Goal: Communication & Community: Answer question/provide support

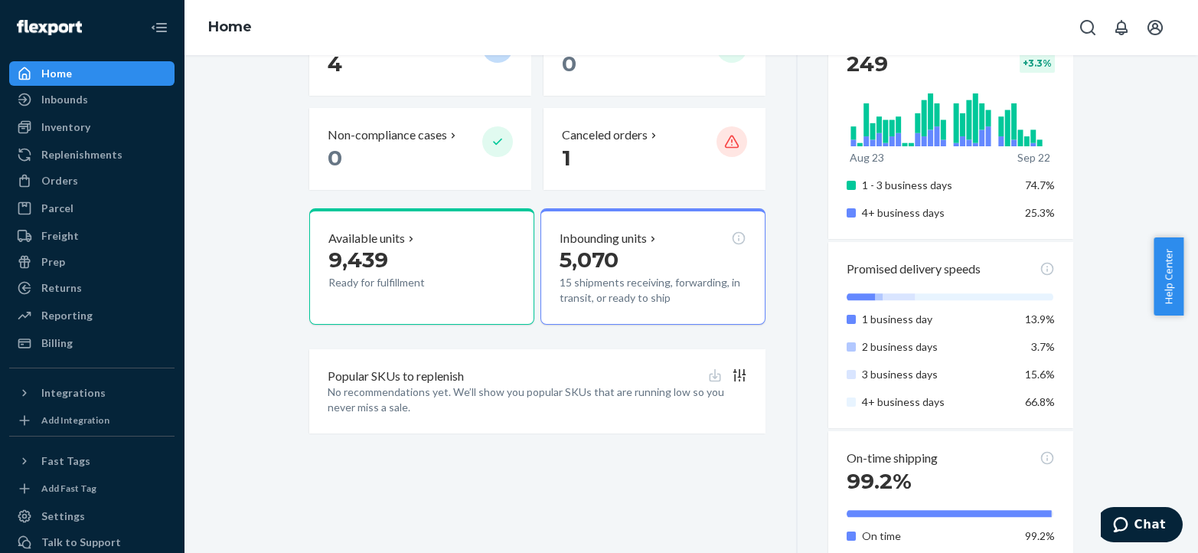
scroll to position [493, 0]
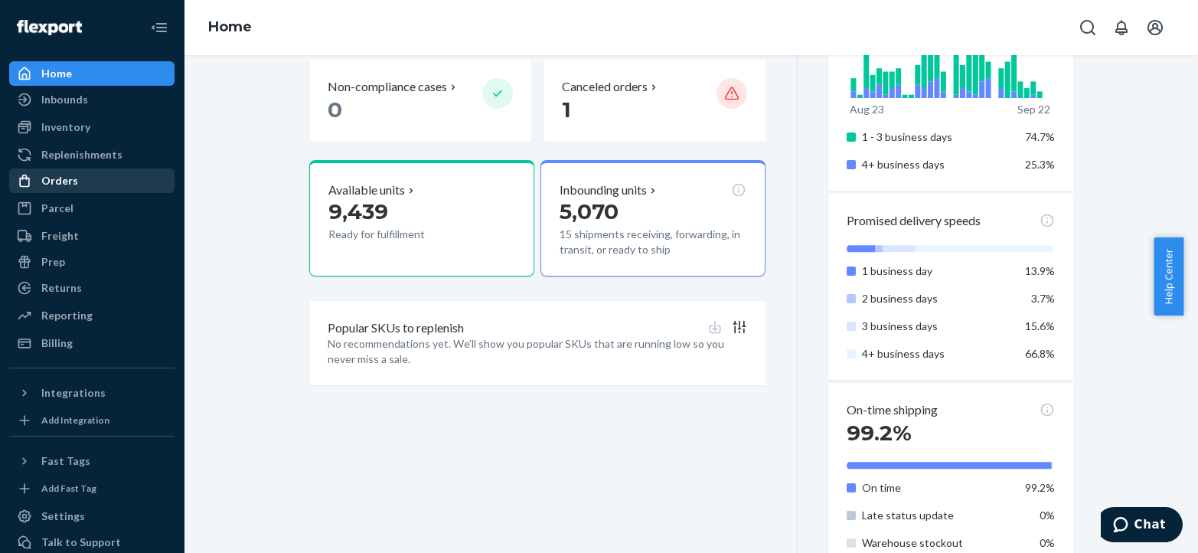
click at [77, 175] on div "Orders" at bounding box center [92, 180] width 162 height 21
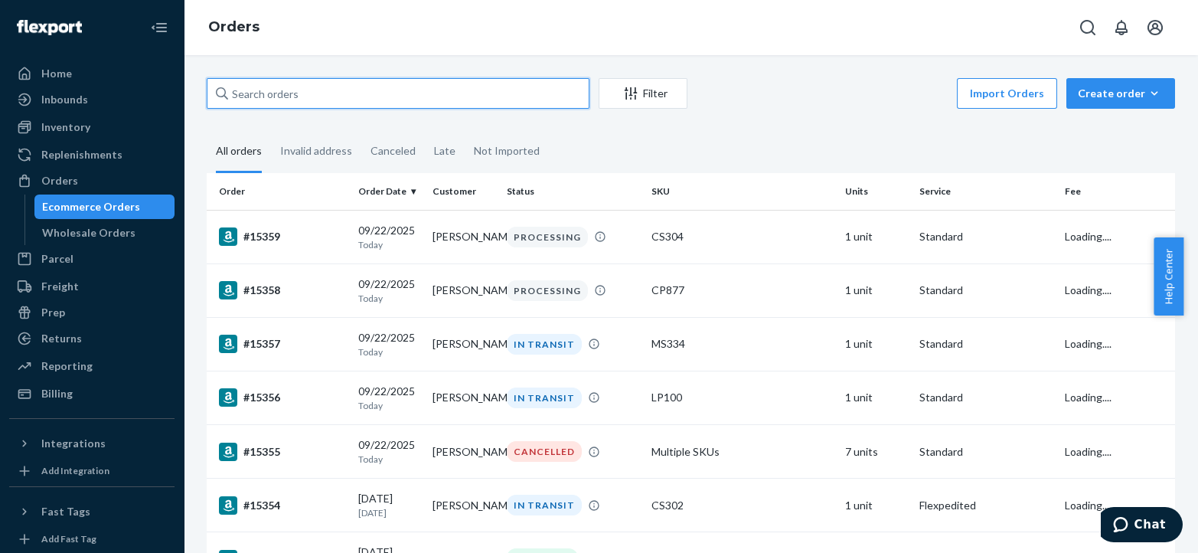
click at [298, 93] on input "text" at bounding box center [398, 93] width 383 height 31
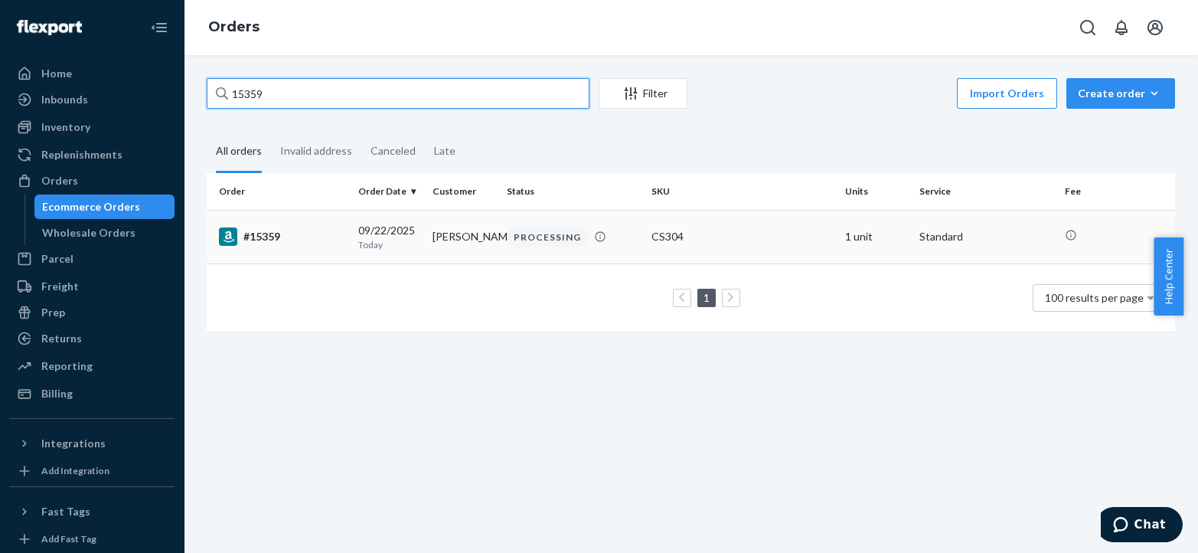
type input "15359"
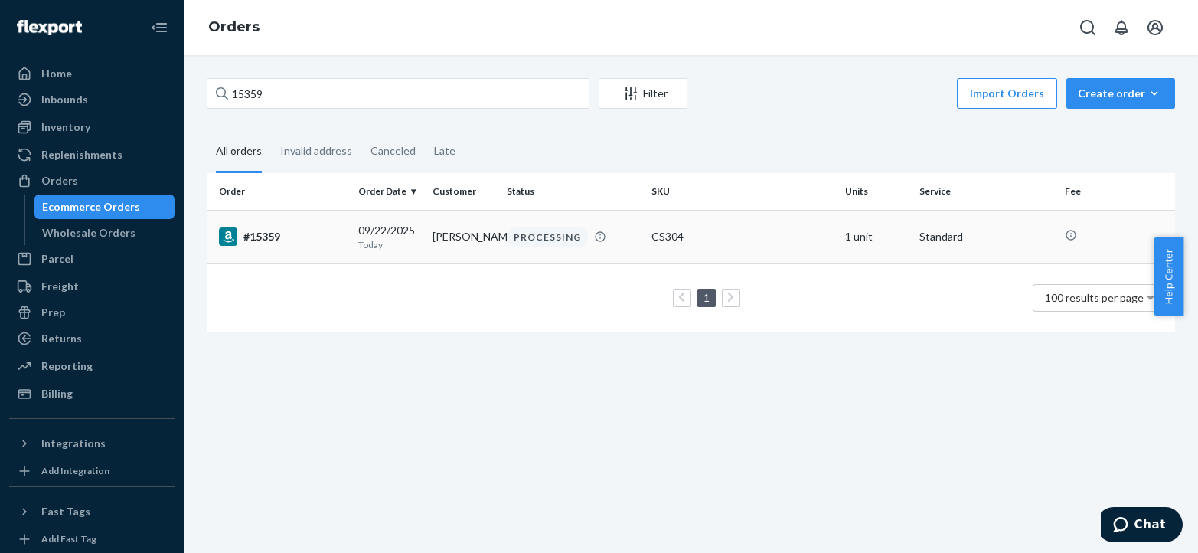
click at [266, 239] on div "#15359" at bounding box center [282, 236] width 127 height 18
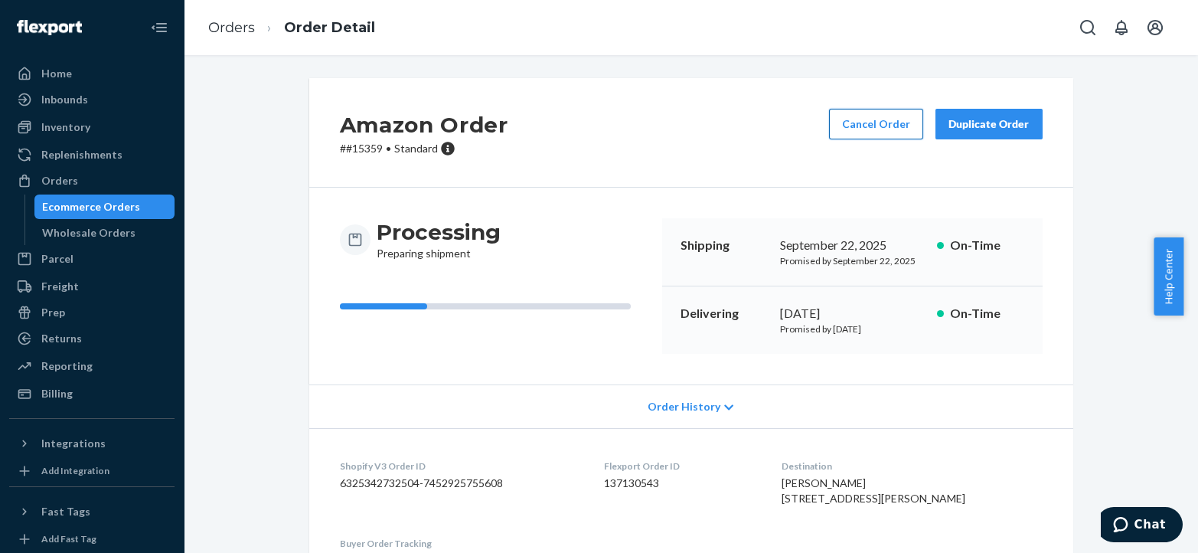
click at [861, 127] on button "Cancel Order" at bounding box center [876, 124] width 94 height 31
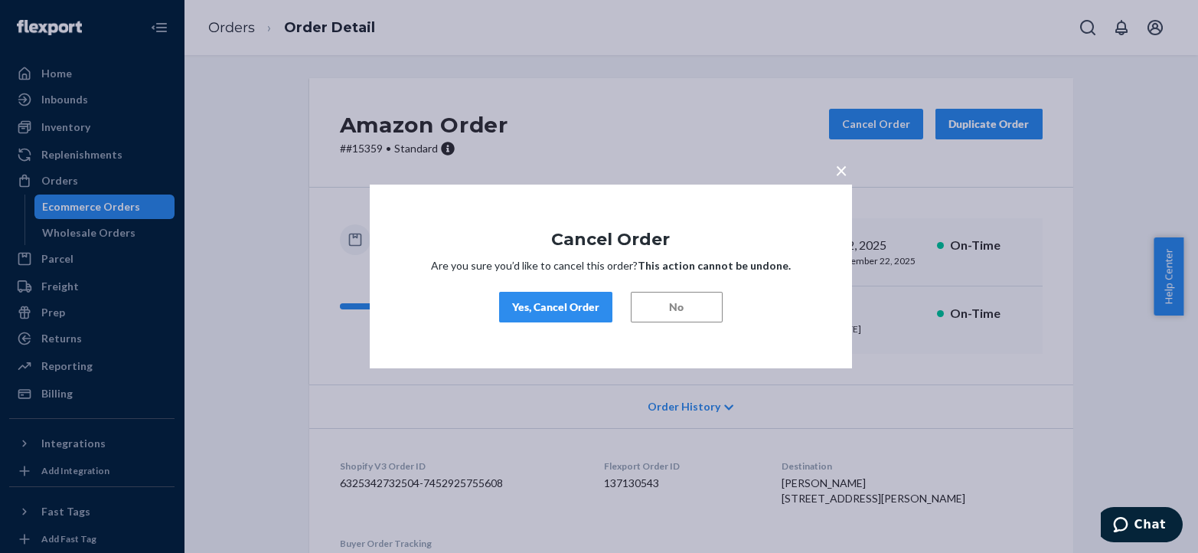
click at [584, 300] on div "Yes, Cancel Order" at bounding box center [555, 306] width 87 height 15
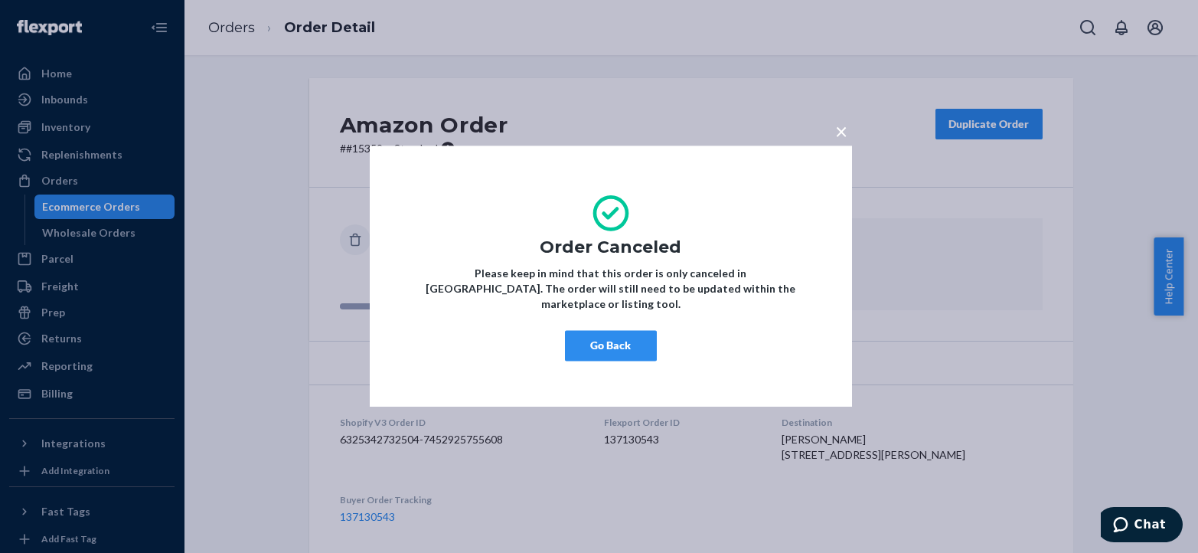
click at [842, 142] on span "×" at bounding box center [841, 131] width 12 height 26
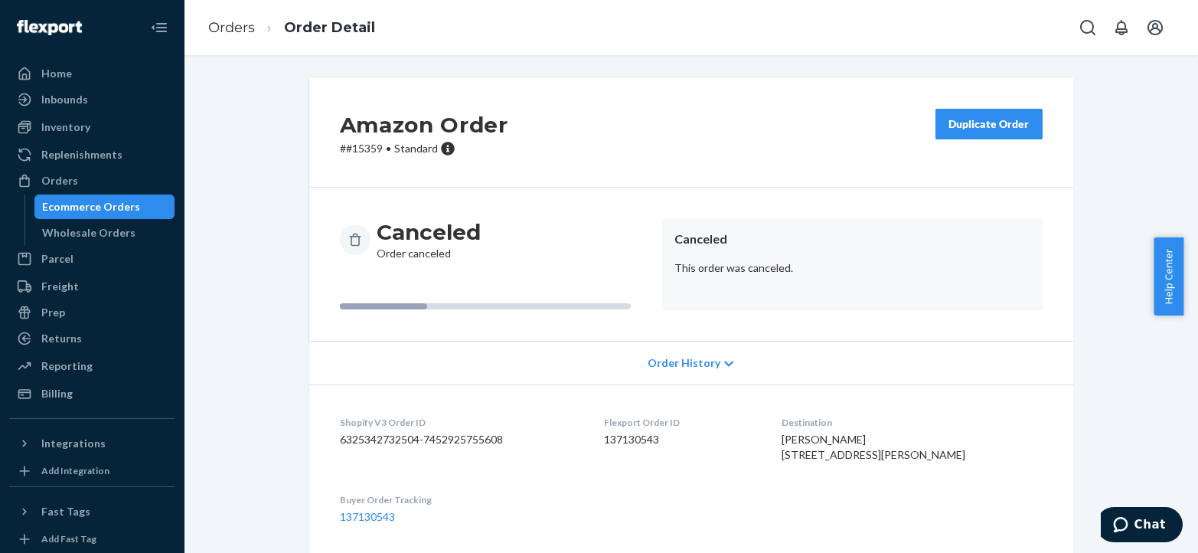
click at [978, 128] on div "Duplicate Order" at bounding box center [988, 123] width 81 height 15
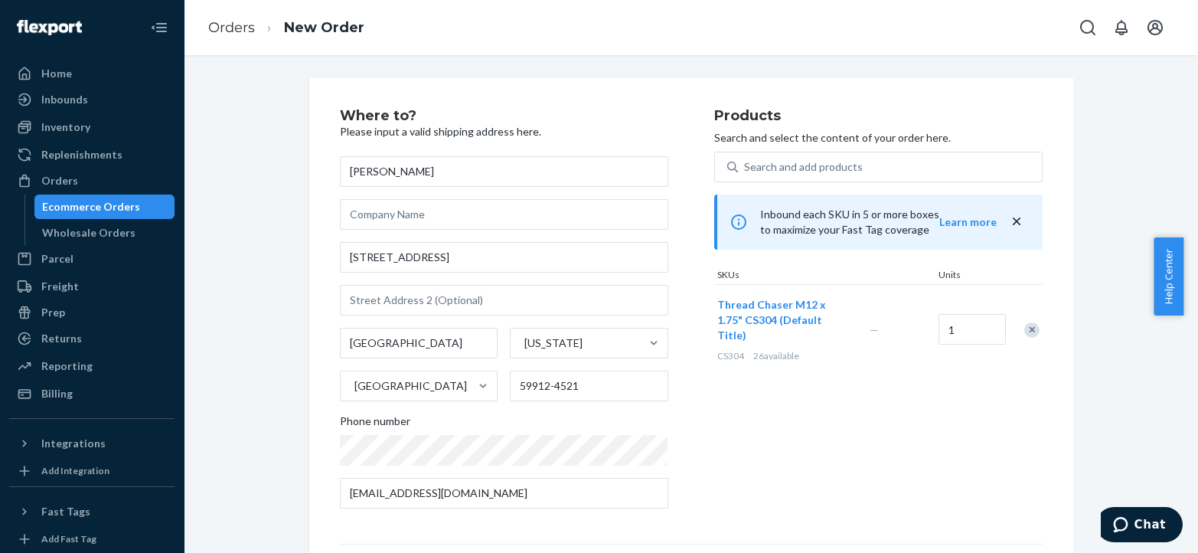
drag, startPoint x: 1189, startPoint y: 269, endPoint x: 1213, endPoint y: 410, distance: 143.7
click at [1197, 410] on html "Home Inbounds Shipping Plans Problems Inventory Products Replenishments Orders …" at bounding box center [599, 276] width 1198 height 553
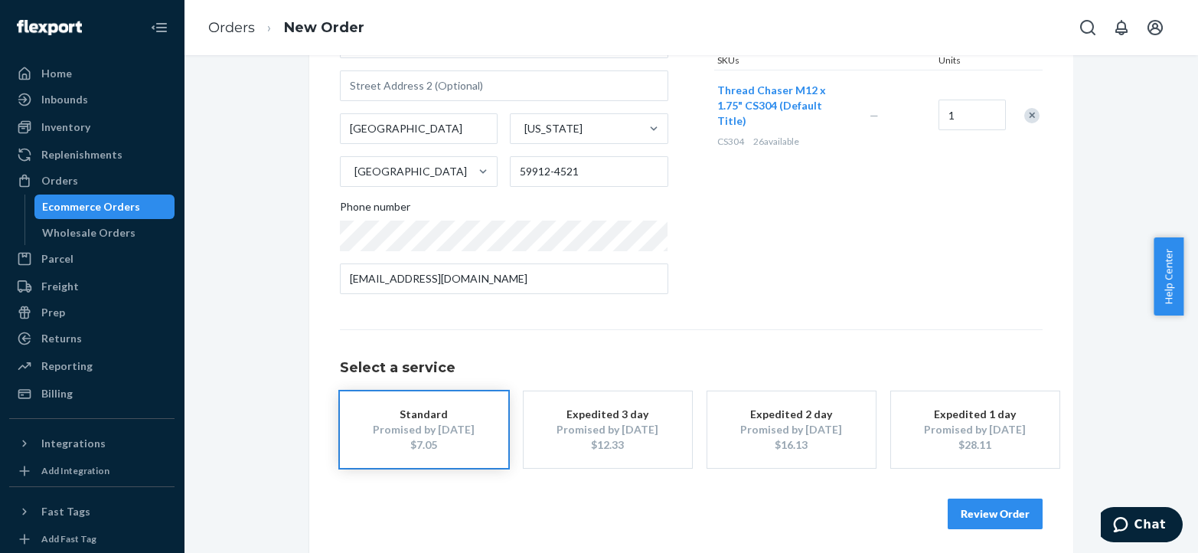
scroll to position [216, 0]
click at [635, 434] on div "Promised by [DATE]" at bounding box center [608, 427] width 122 height 15
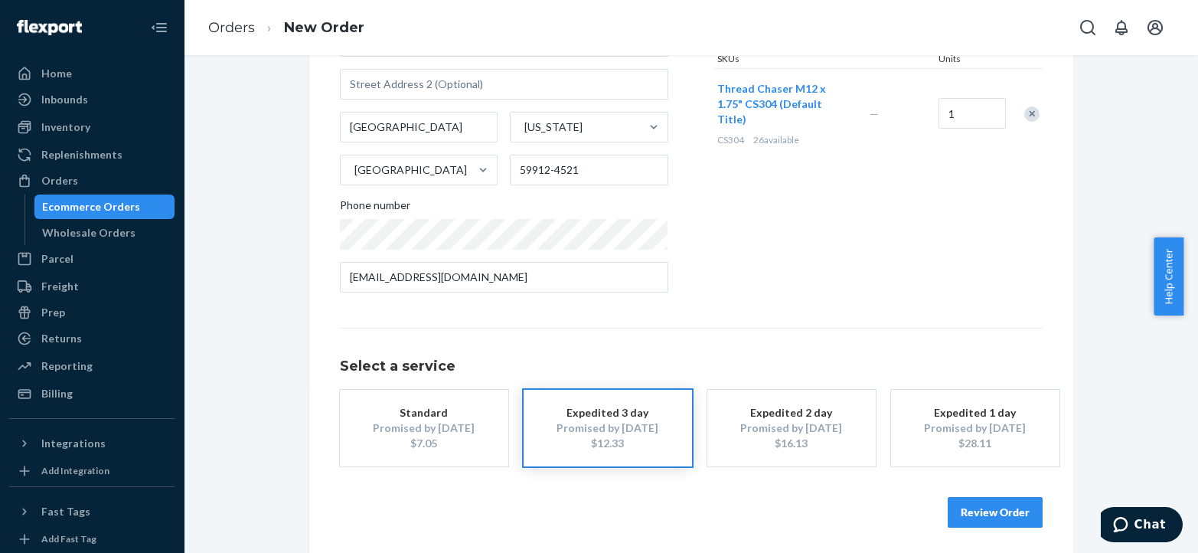
click at [967, 411] on div "Expedited 1 day" at bounding box center [975, 412] width 122 height 15
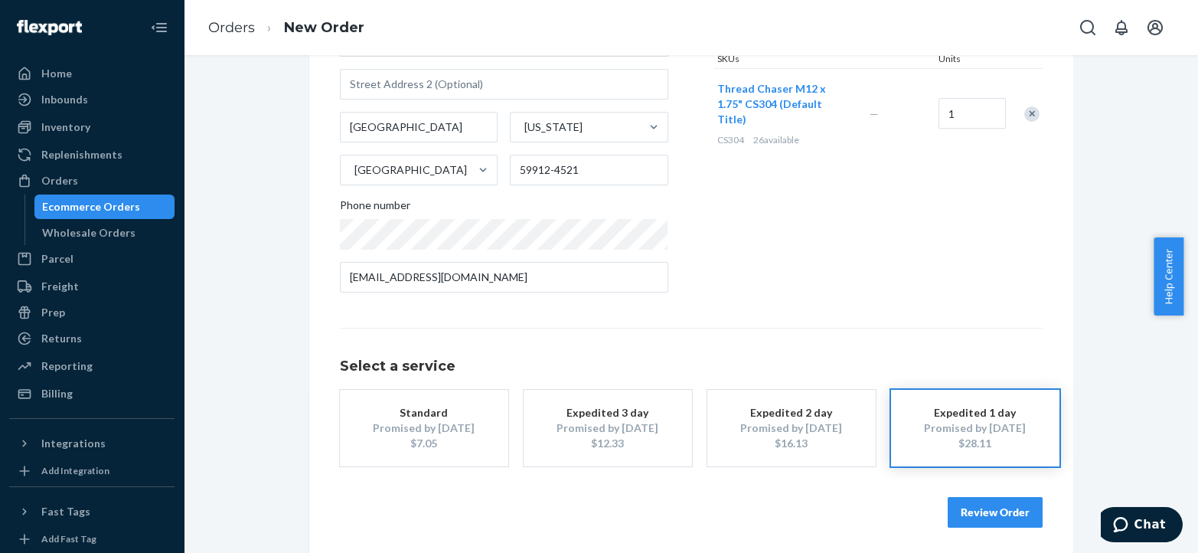
click at [991, 442] on div "$28.11" at bounding box center [975, 443] width 122 height 15
click at [942, 442] on div "$28.11" at bounding box center [975, 443] width 122 height 15
click at [1138, 527] on span "Chat" at bounding box center [1149, 524] width 31 height 14
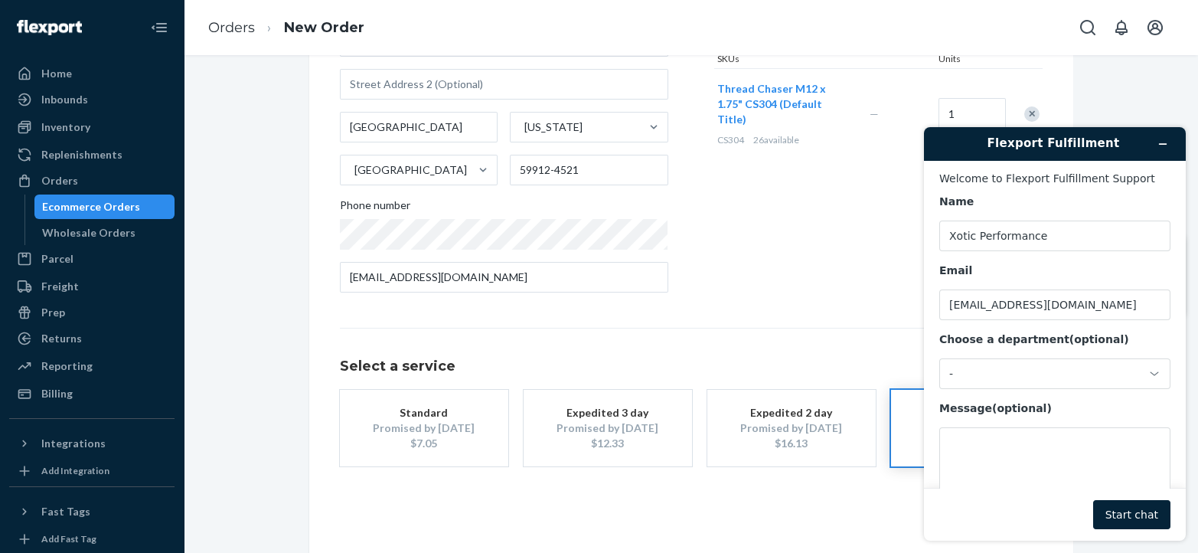
click at [1007, 411] on div "Message (optional)" at bounding box center [1054, 408] width 231 height 15
click at [1007, 427] on textarea "Message (optional)" at bounding box center [1054, 470] width 231 height 86
click at [1007, 444] on textarea "Message (optional)" at bounding box center [1054, 470] width 231 height 86
paste textarea "15145"
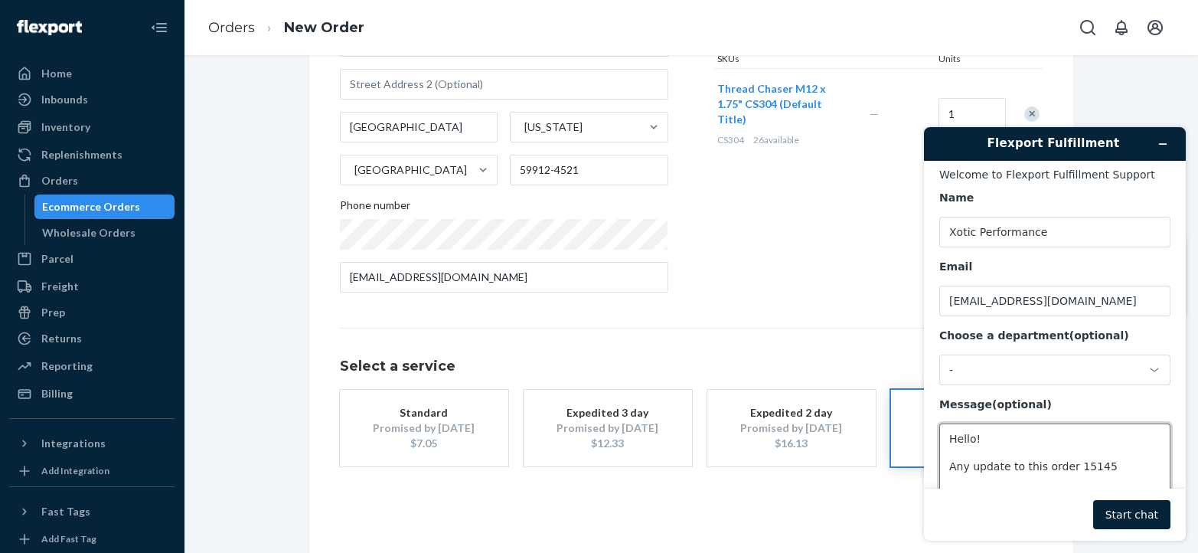
scroll to position [18, 0]
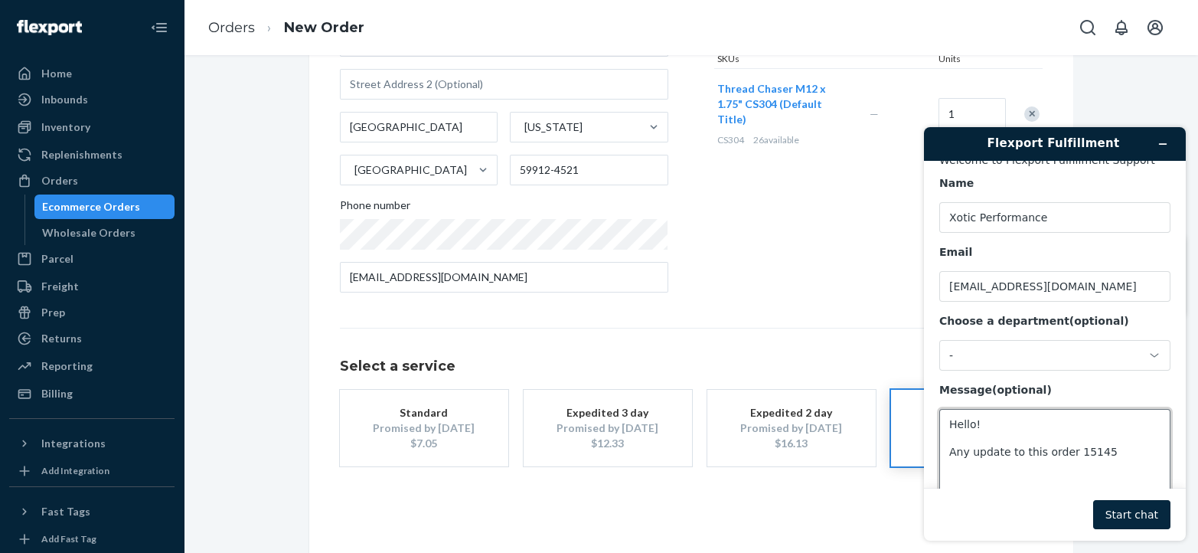
type textarea "Hello! Any update to this order 15145"
click at [1149, 517] on button "Start chat" at bounding box center [1131, 514] width 77 height 29
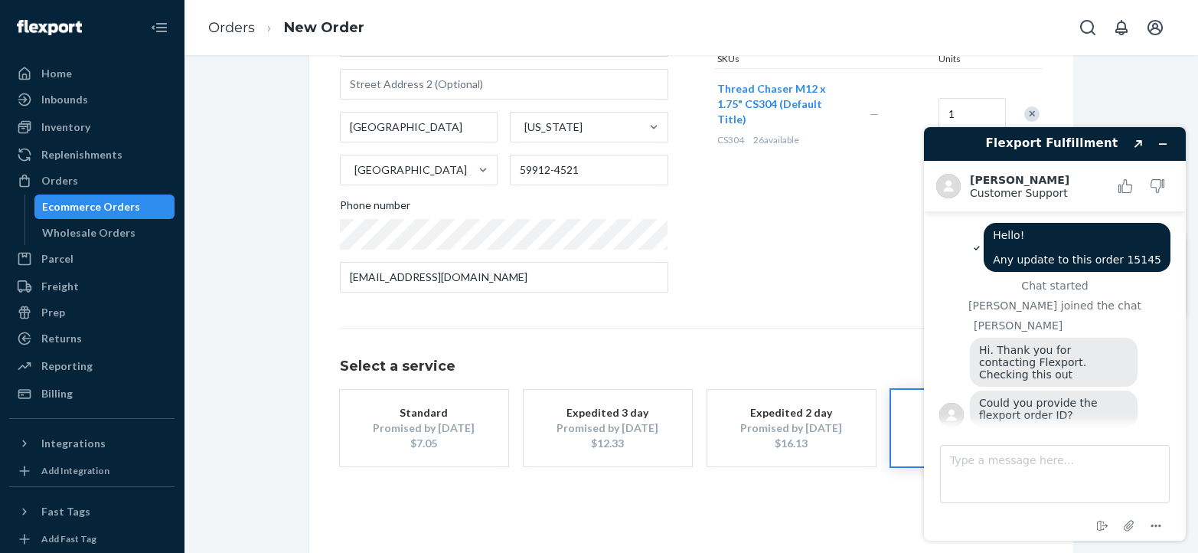
scroll to position [12, 0]
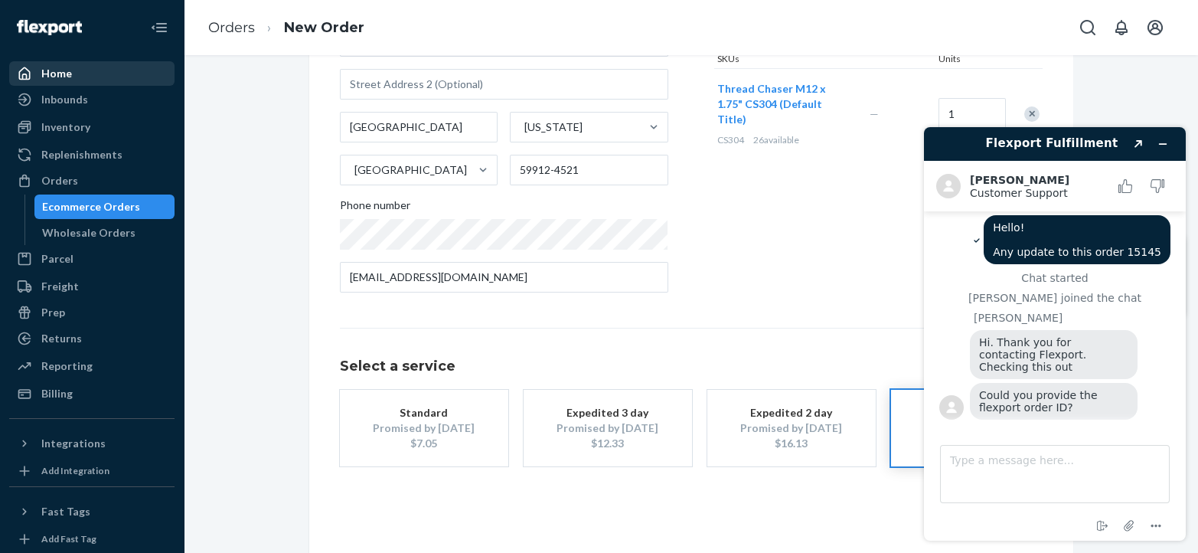
click at [49, 74] on div "Home" at bounding box center [56, 73] width 31 height 15
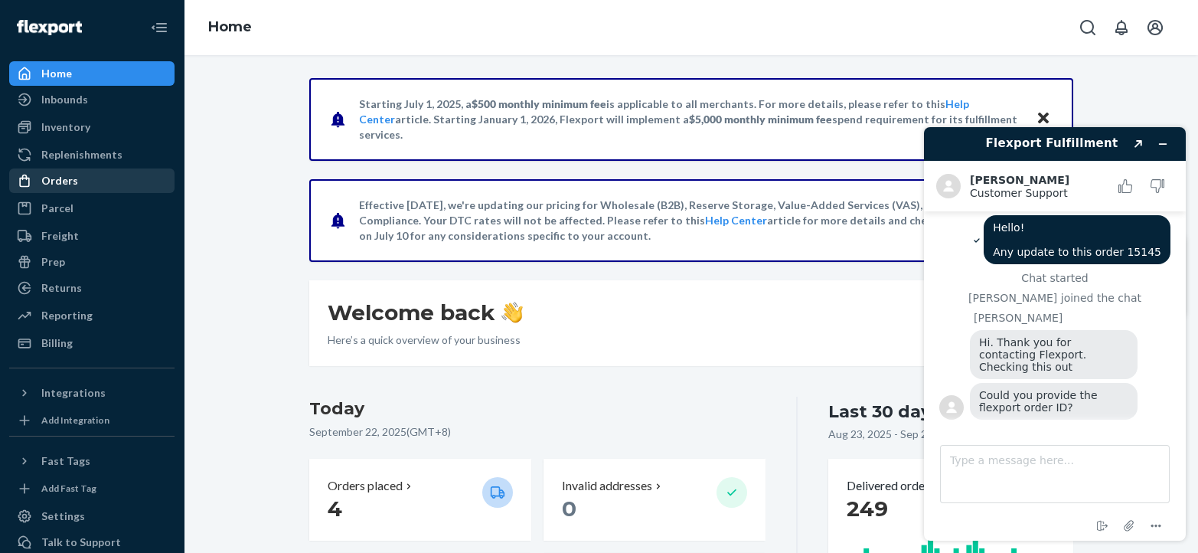
click at [57, 173] on div "Orders" at bounding box center [59, 180] width 37 height 15
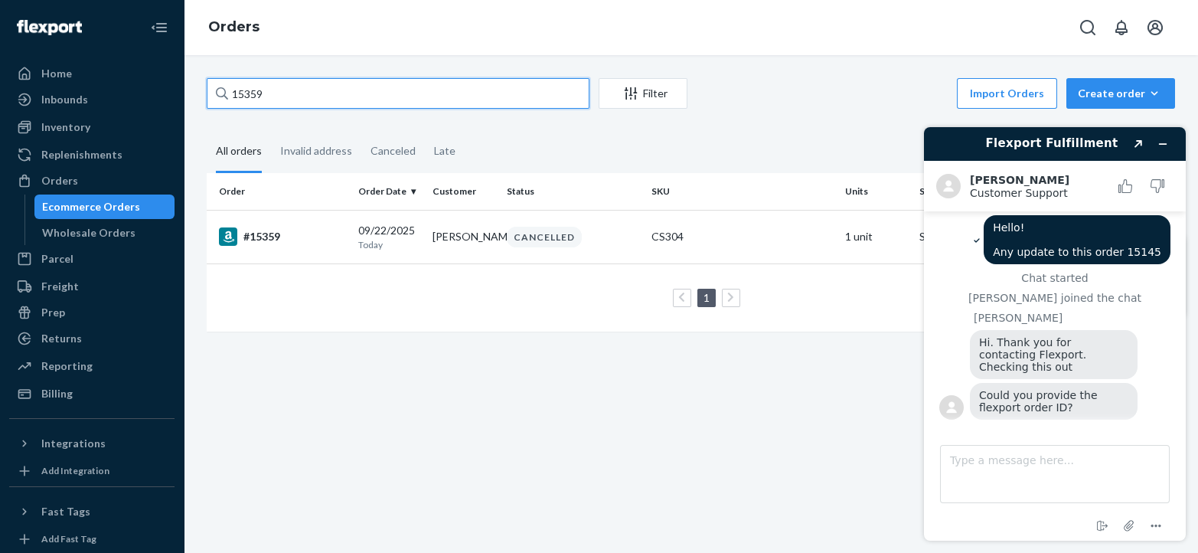
click at [279, 90] on input "15359" at bounding box center [398, 93] width 383 height 31
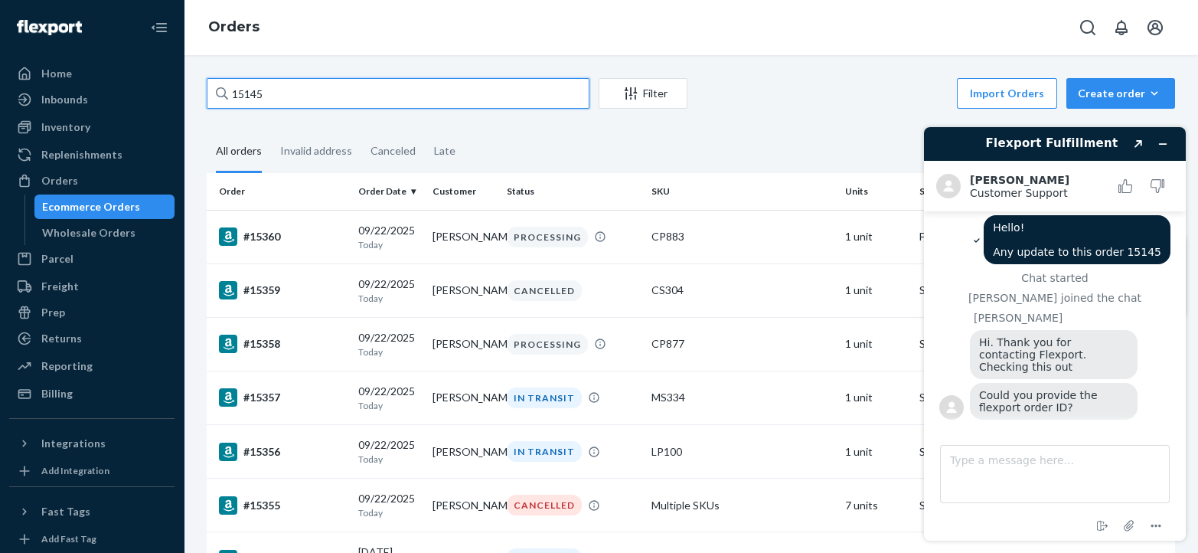
click at [290, 90] on input "15145" at bounding box center [398, 93] width 383 height 31
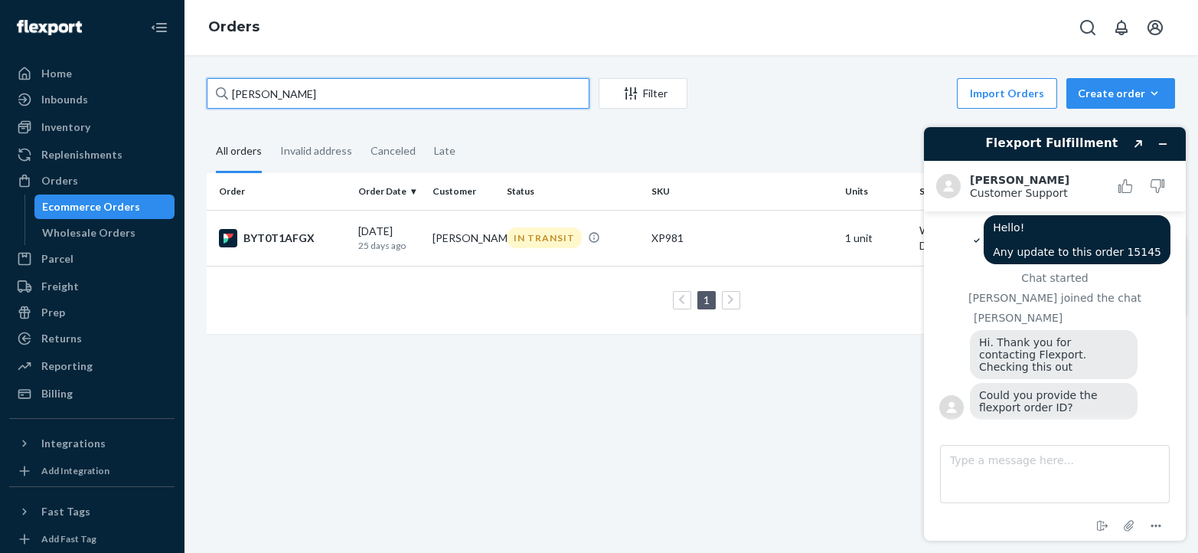
type input "[PERSON_NAME]"
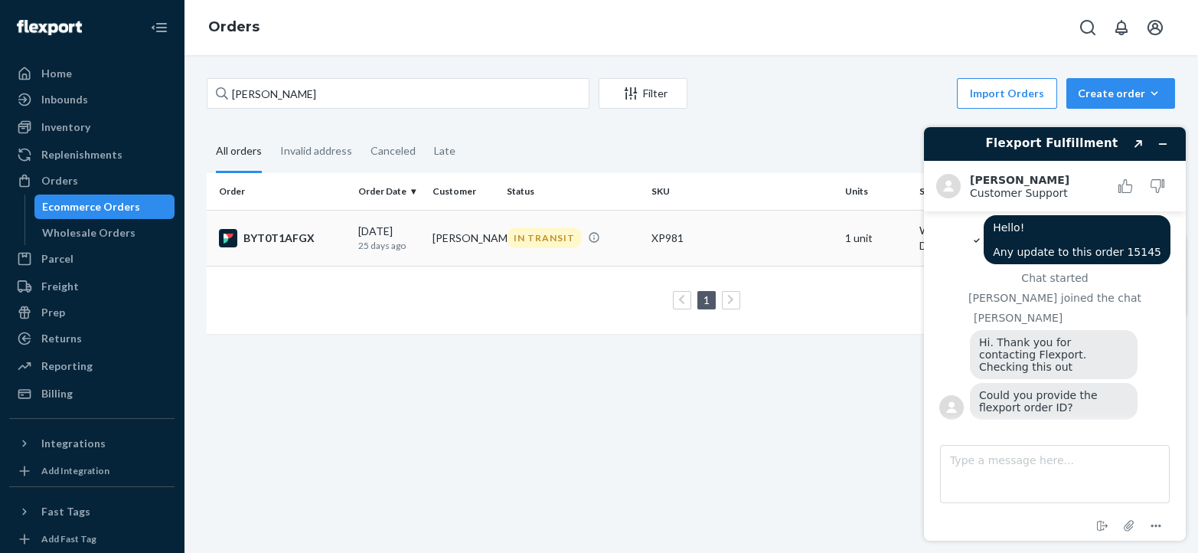
drag, startPoint x: 323, startPoint y: 234, endPoint x: 314, endPoint y: 240, distance: 11.0
click at [314, 240] on div "BYT0T1AFGX" at bounding box center [282, 238] width 127 height 18
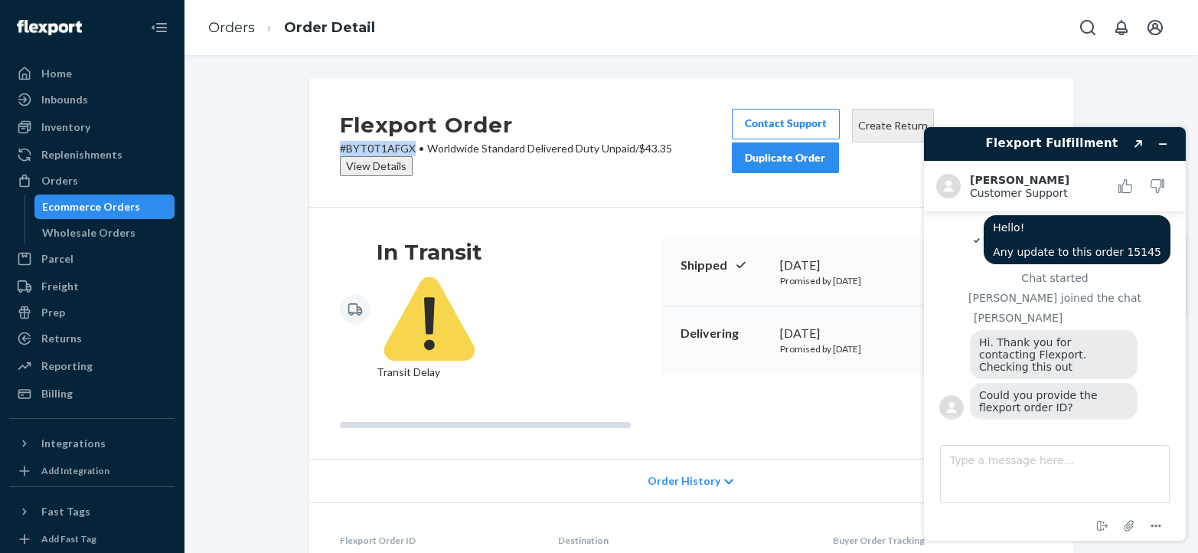
drag, startPoint x: 324, startPoint y: 144, endPoint x: 406, endPoint y: 153, distance: 82.4
click at [406, 153] on div "Flexport Order # BYT0T1AFGX • Worldwide Standard Delivered Duty Unpaid / $43.35…" at bounding box center [691, 142] width 764 height 129
copy p "# BYT0T1AFGX"
click at [1025, 464] on textarea "Type a message here..." at bounding box center [1055, 474] width 230 height 58
paste textarea "#BYT0T1AFGX"
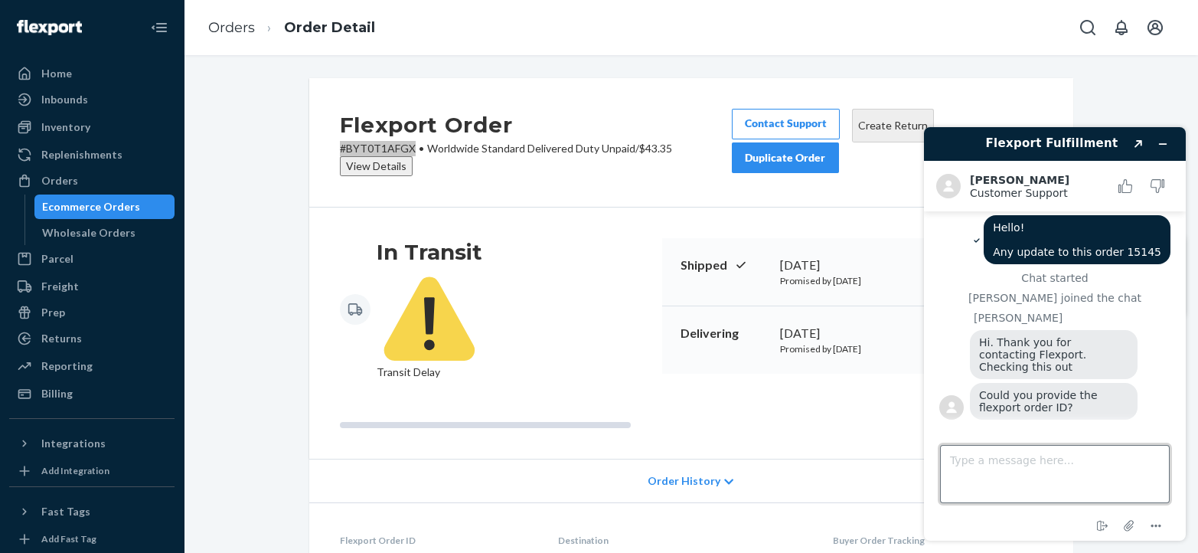
type textarea "#BYT0T1AFGX"
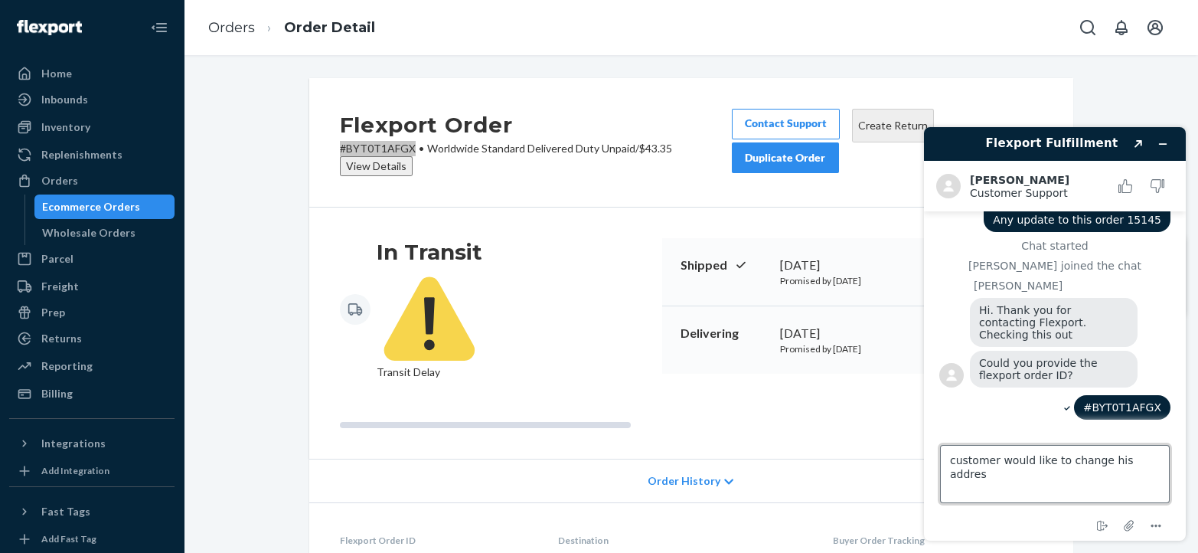
type textarea "customer would like to change his address"
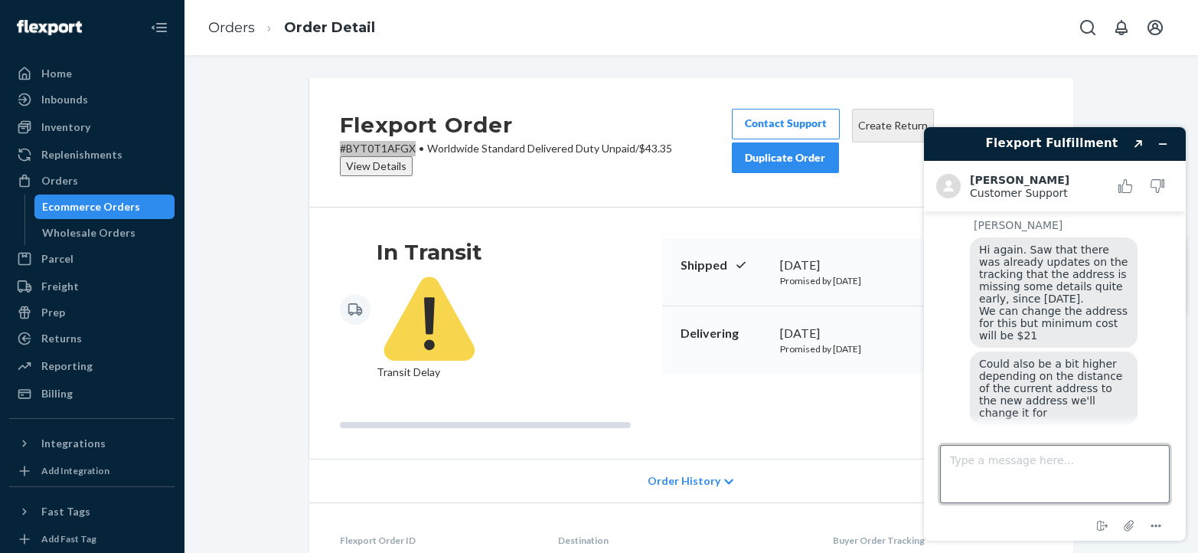
scroll to position [318, 0]
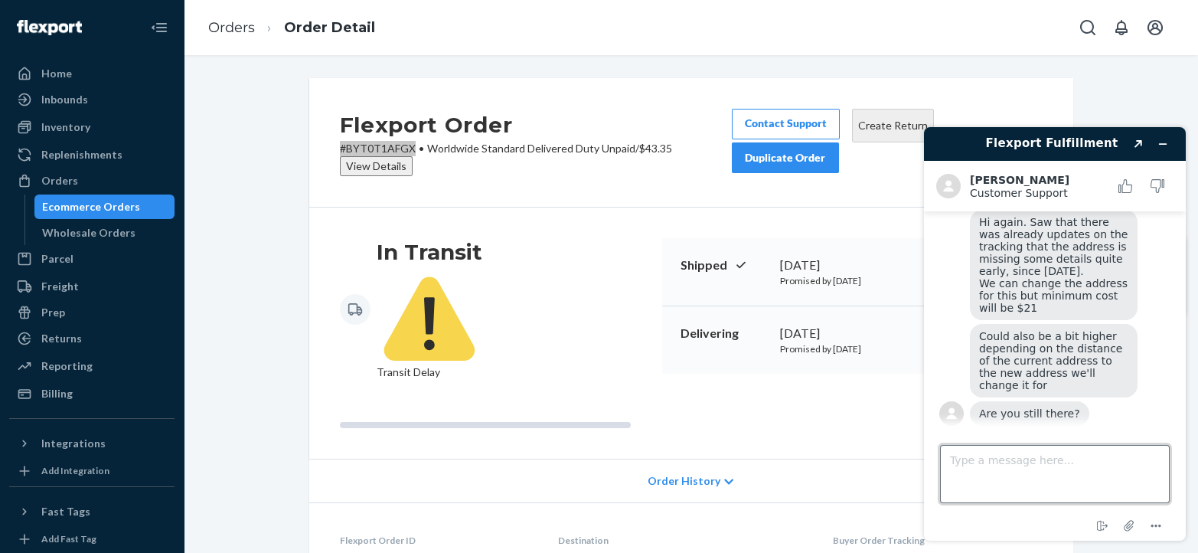
click at [1014, 461] on textarea "Type a message here..." at bounding box center [1055, 474] width 230 height 58
type textarea "yes"
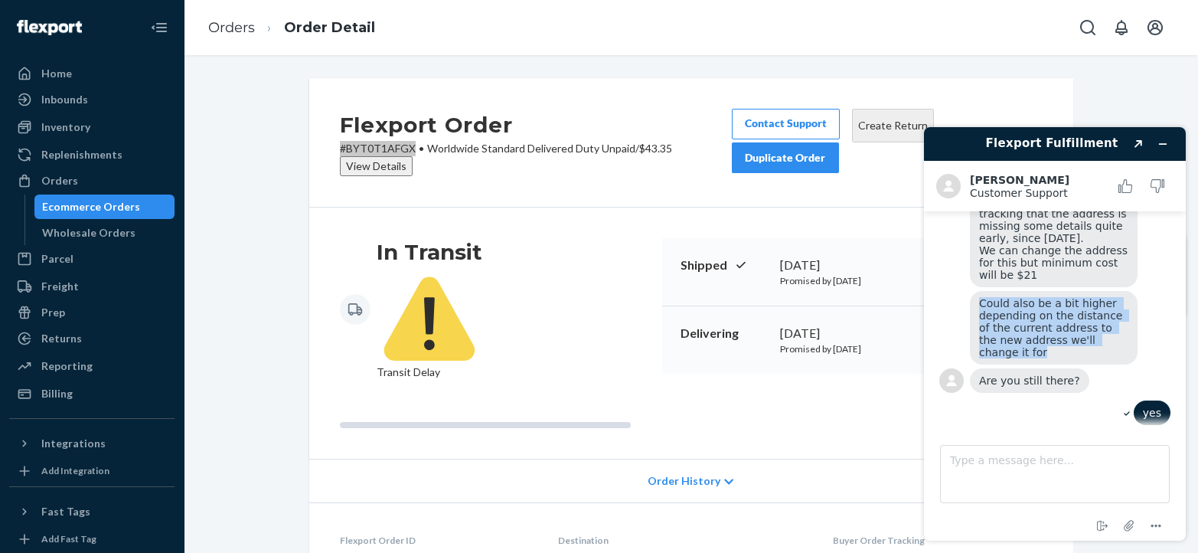
drag, startPoint x: 980, startPoint y: 313, endPoint x: 1153, endPoint y: 357, distance: 178.4
click at [1153, 357] on div "Could also be a bit higher depending on the distance of the current address to …" at bounding box center [1070, 329] width 201 height 77
copy span "Could also be a bit higher depending on the distance of the current address to …"
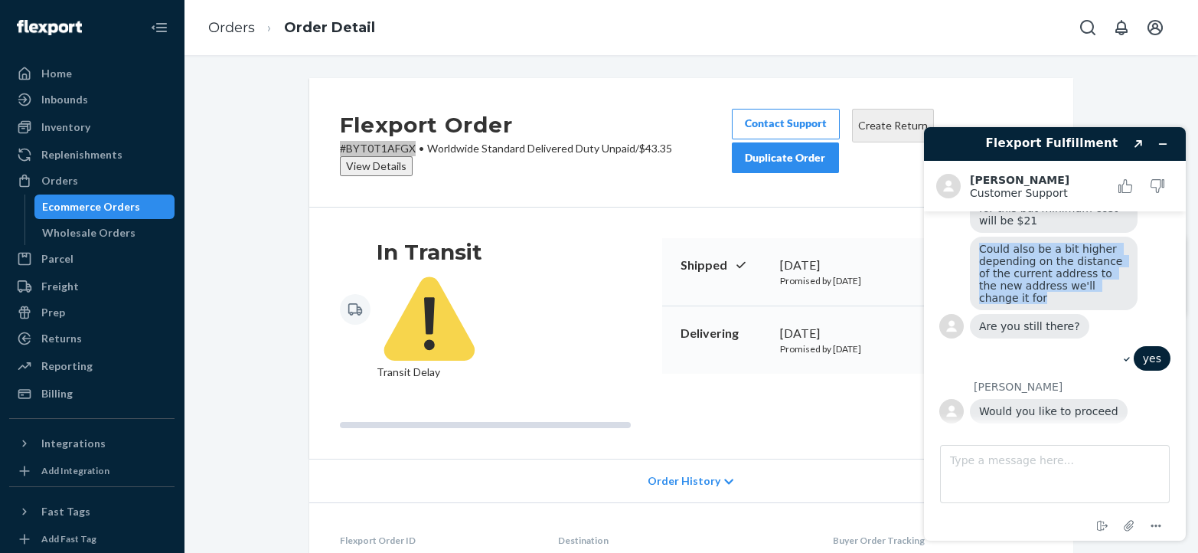
scroll to position [370, 0]
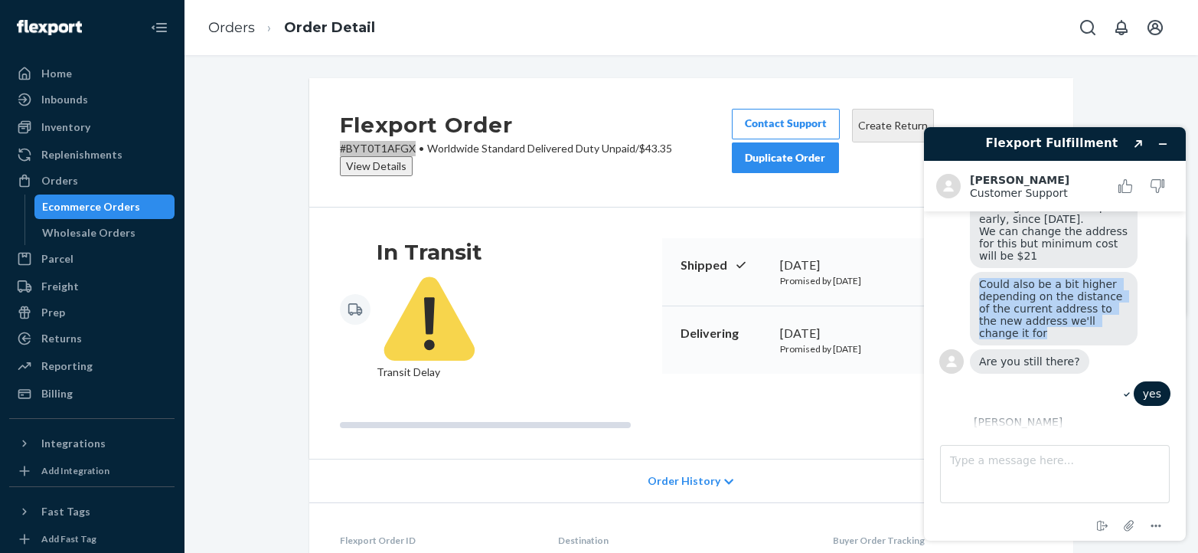
click at [1146, 286] on div "Could also be a bit higher depending on the distance of the current address to …" at bounding box center [1070, 310] width 201 height 77
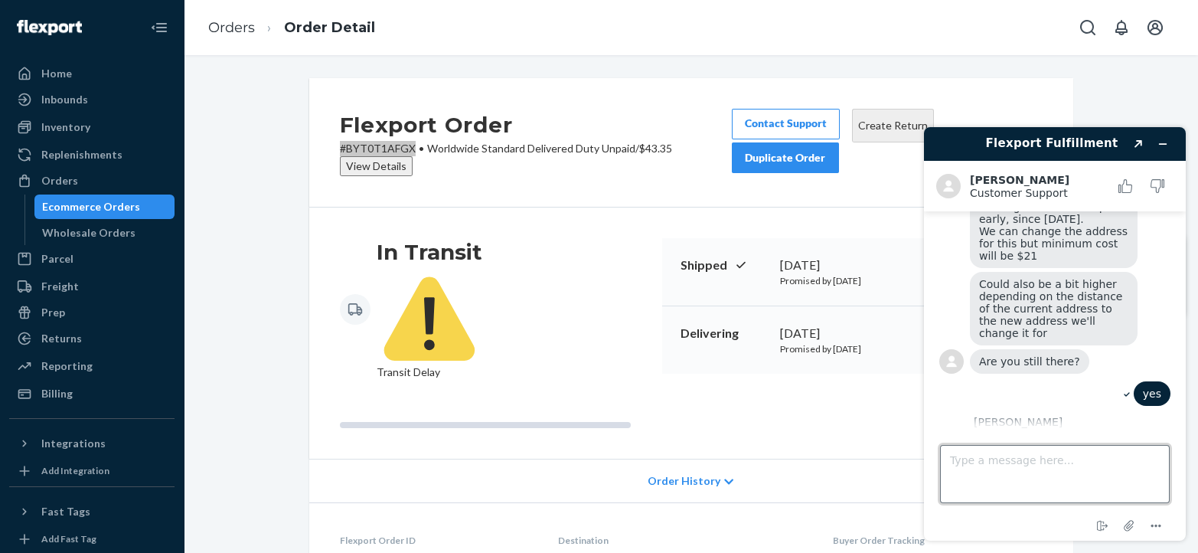
click at [1012, 474] on textarea "Type a message here..." at bounding box center [1055, 474] width 230 height 58
type textarea "we'll contact the customer"
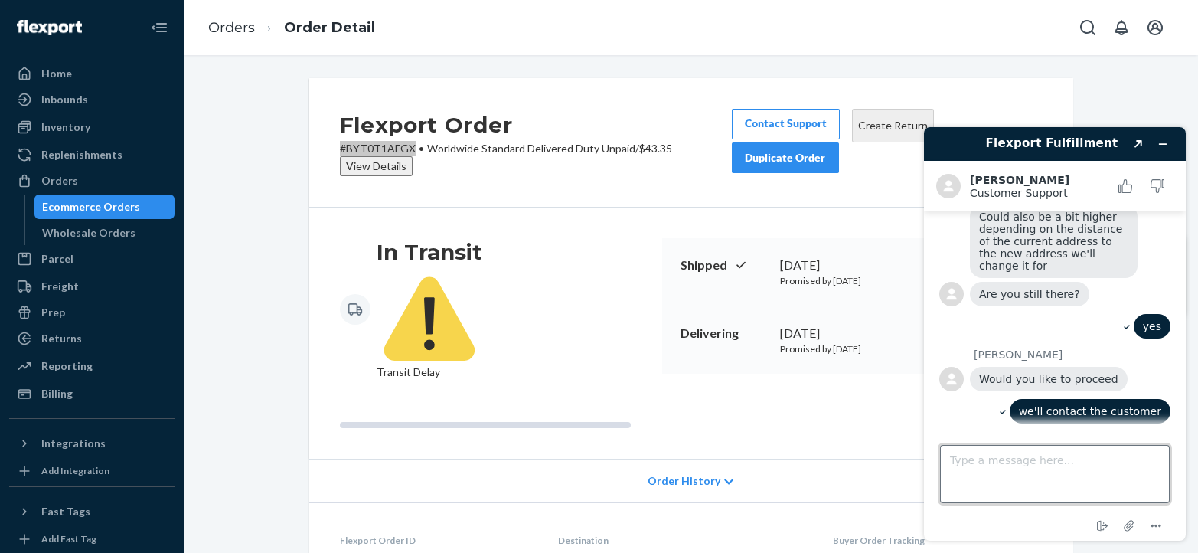
click at [994, 467] on textarea "Type a message here..." at bounding box center [1055, 474] width 230 height 58
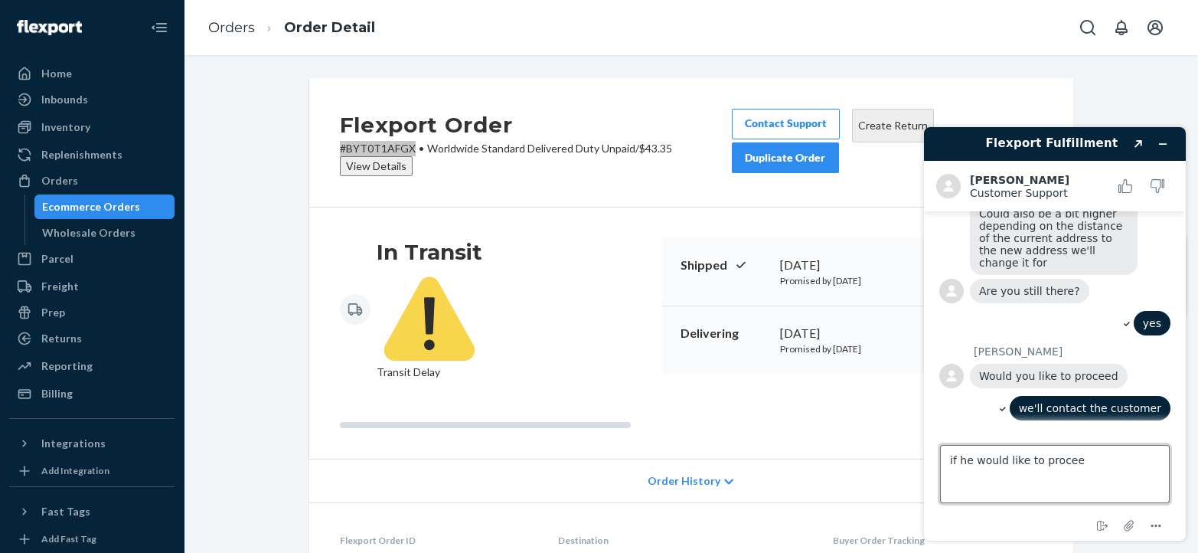
type textarea "if he would like to proceed"
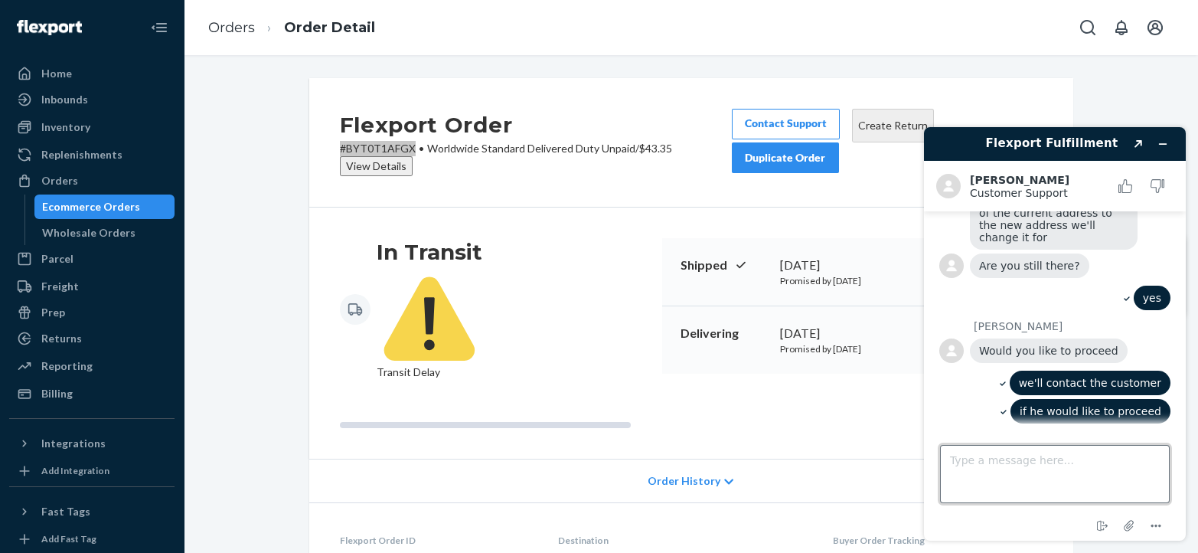
scroll to position [533, 0]
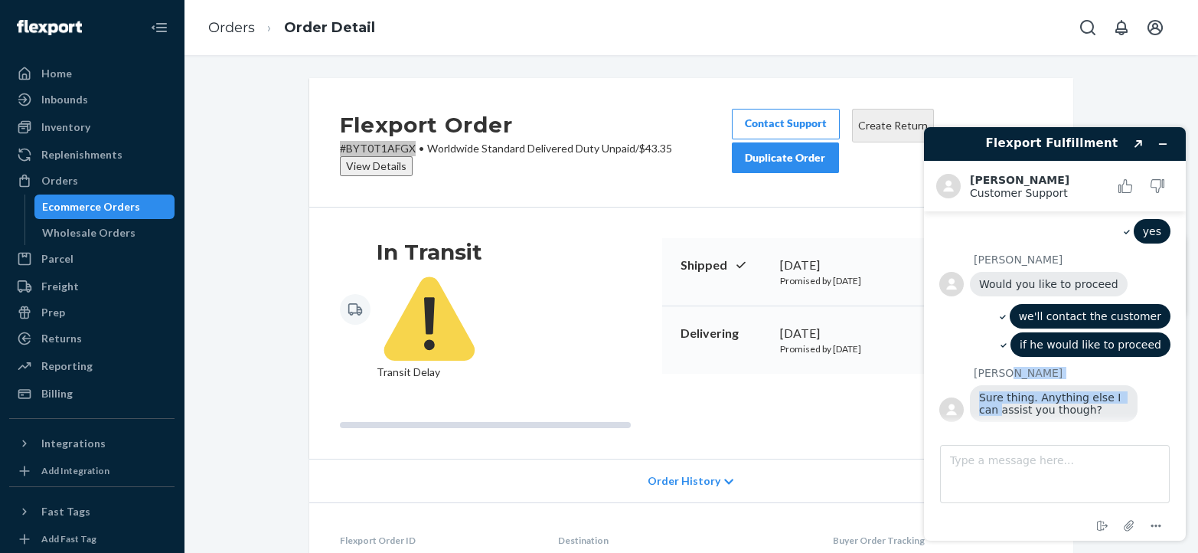
drag, startPoint x: 1174, startPoint y: 392, endPoint x: 1173, endPoint y: 367, distance: 25.3
click at [1173, 367] on main "Hello! Any update to this order 15145 Chat started [PERSON_NAME] joined the cha…" at bounding box center [1057, 319] width 250 height 216
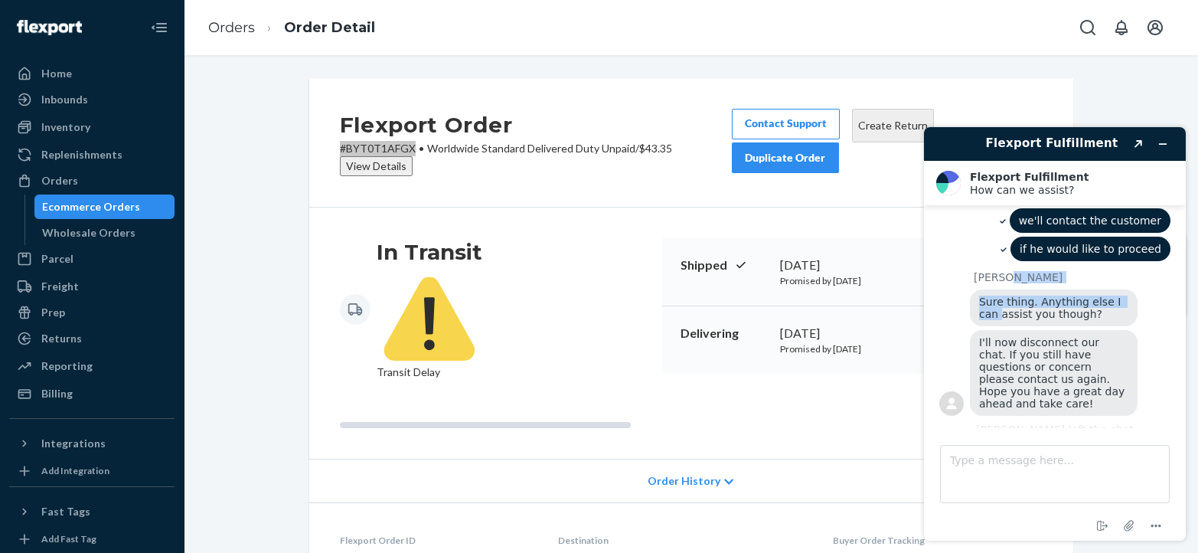
scroll to position [697, 0]
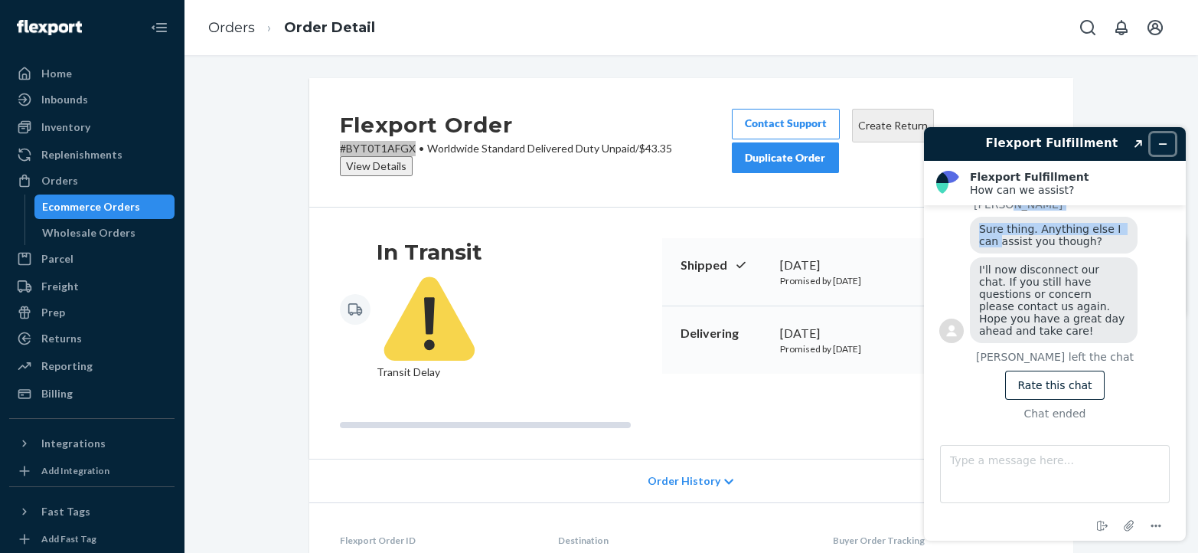
click at [1160, 145] on icon "Minimize widget" at bounding box center [1162, 144] width 11 height 11
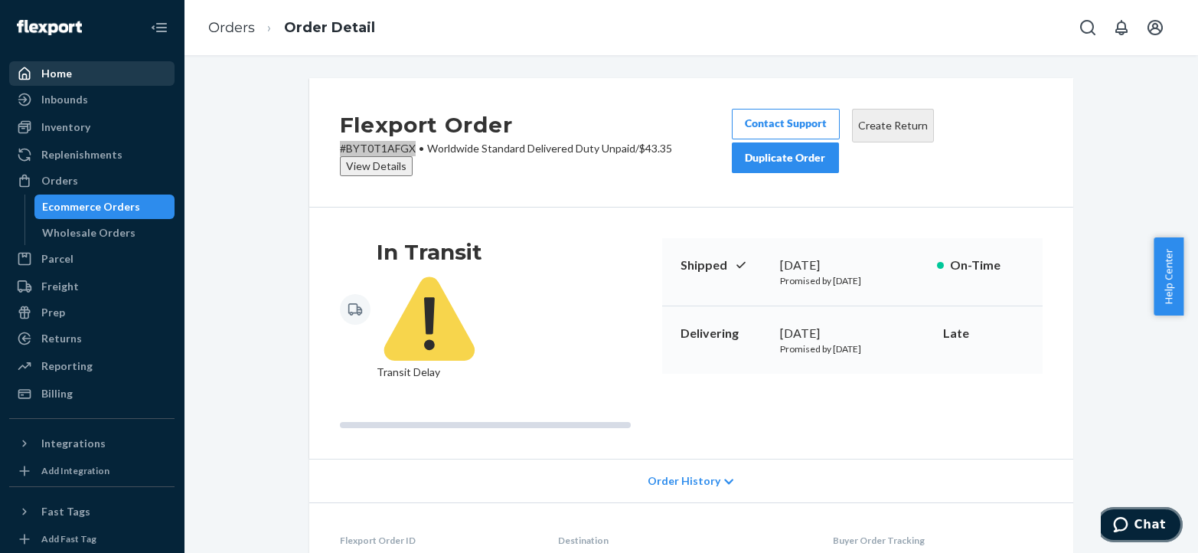
click at [1101, 507] on button "Chat" at bounding box center [1139, 524] width 86 height 35
